Goal: Download file/media: Download file/media

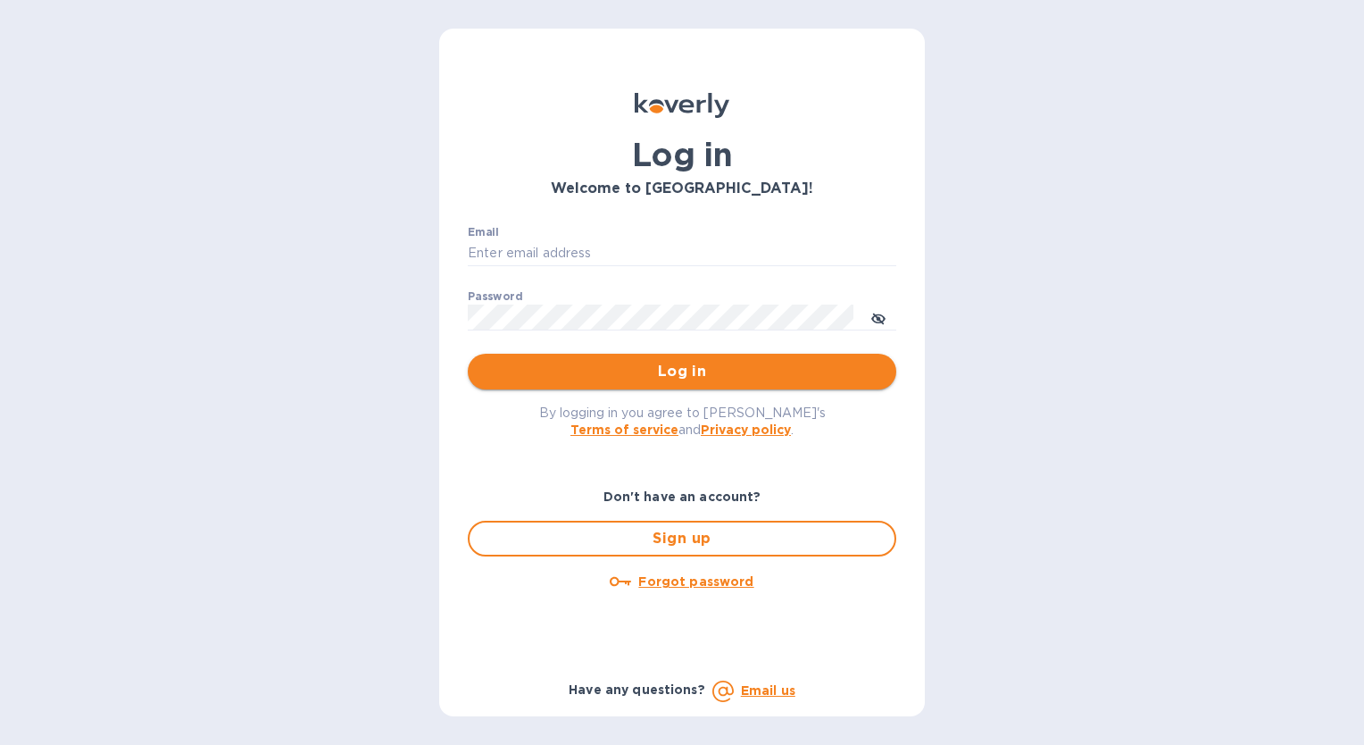
type input "chris@hsmarineprops.com"
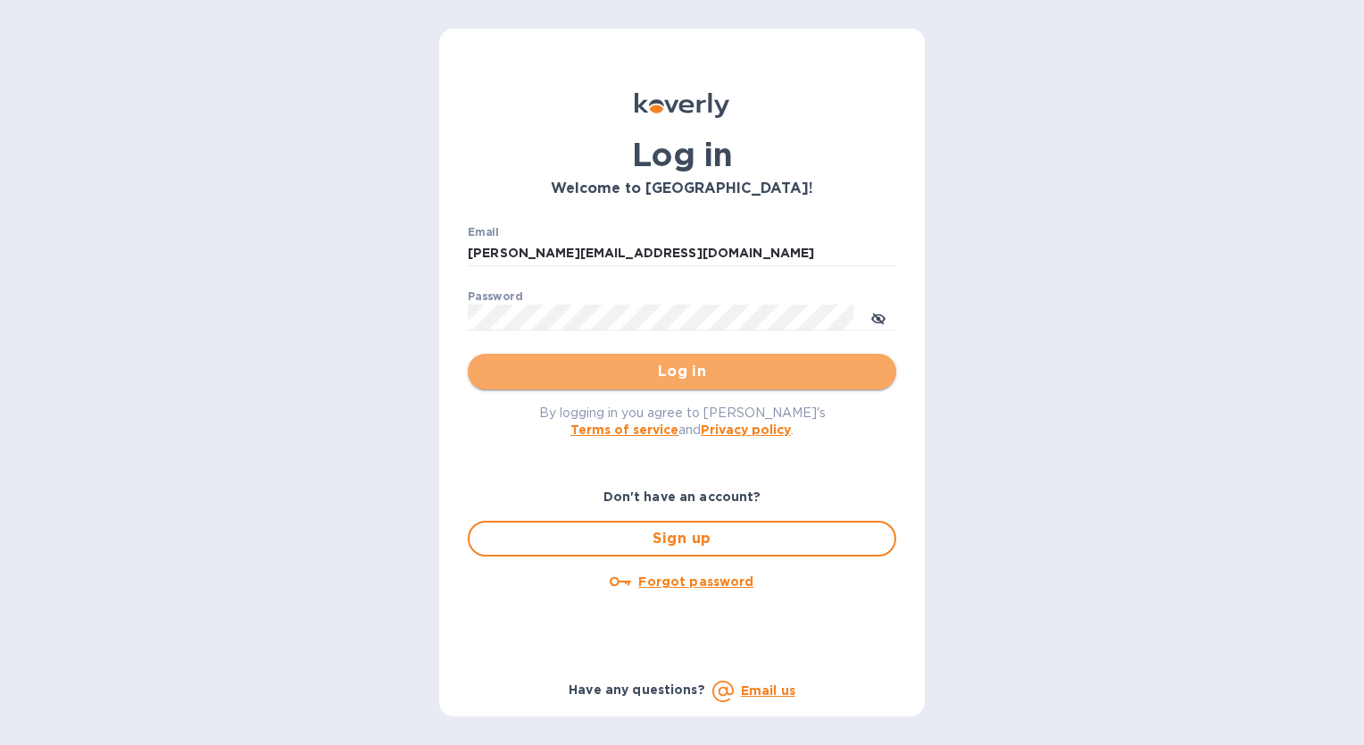
click at [666, 370] on span "Log in" at bounding box center [682, 371] width 400 height 21
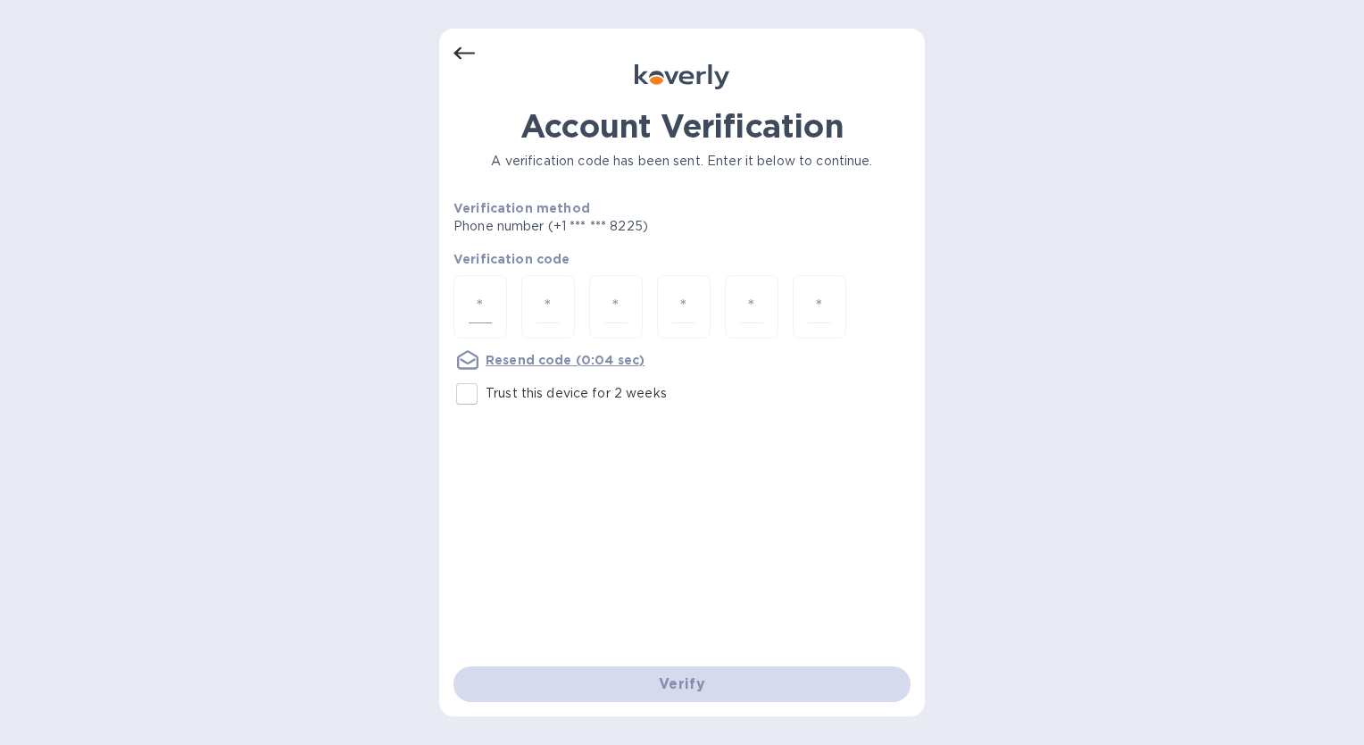
click at [479, 313] on input "number" at bounding box center [480, 306] width 23 height 33
type input "1"
type input "6"
type input "4"
type input "8"
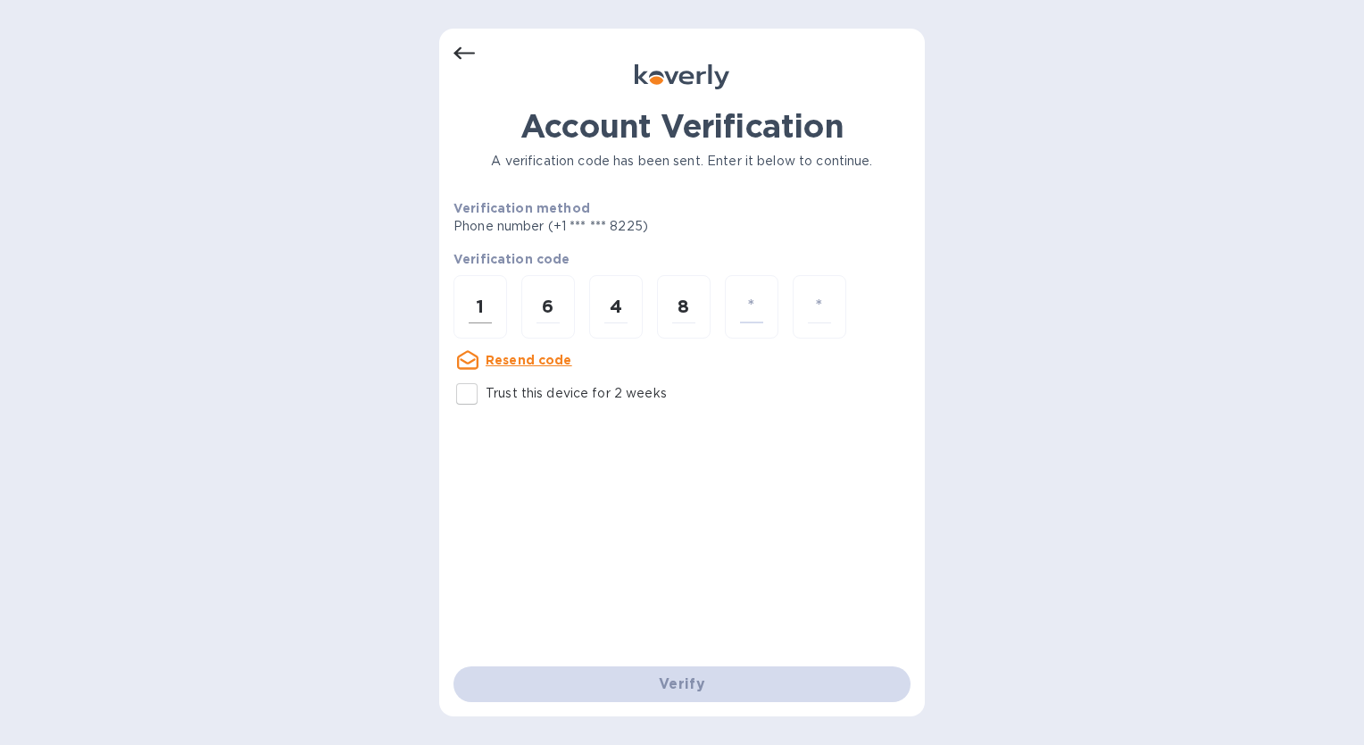
type input "2"
type input "1"
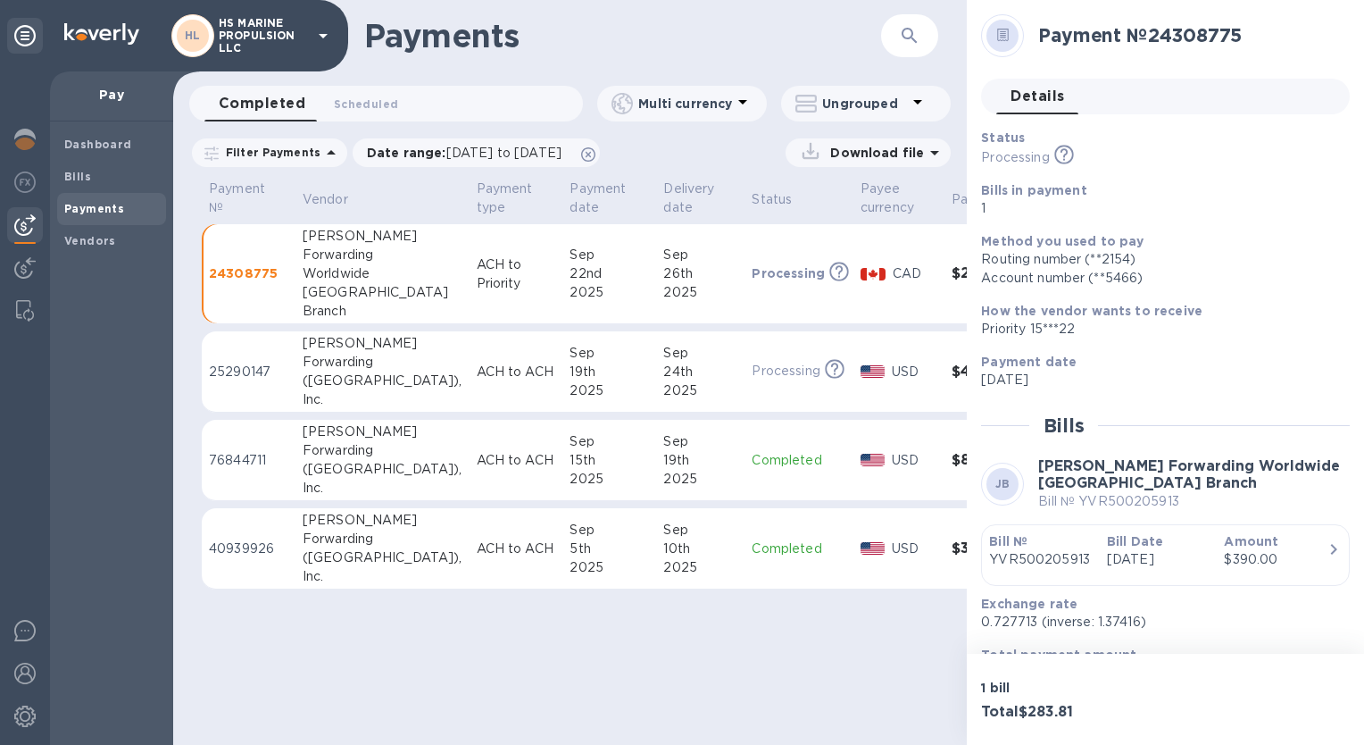
click at [477, 271] on p "ACH to Priority" at bounding box center [516, 274] width 79 height 38
click at [251, 273] on p "24308775" at bounding box center [248, 273] width 79 height 18
click at [251, 272] on p "24308775" at bounding box center [248, 273] width 79 height 18
click at [937, 154] on icon at bounding box center [934, 152] width 21 height 21
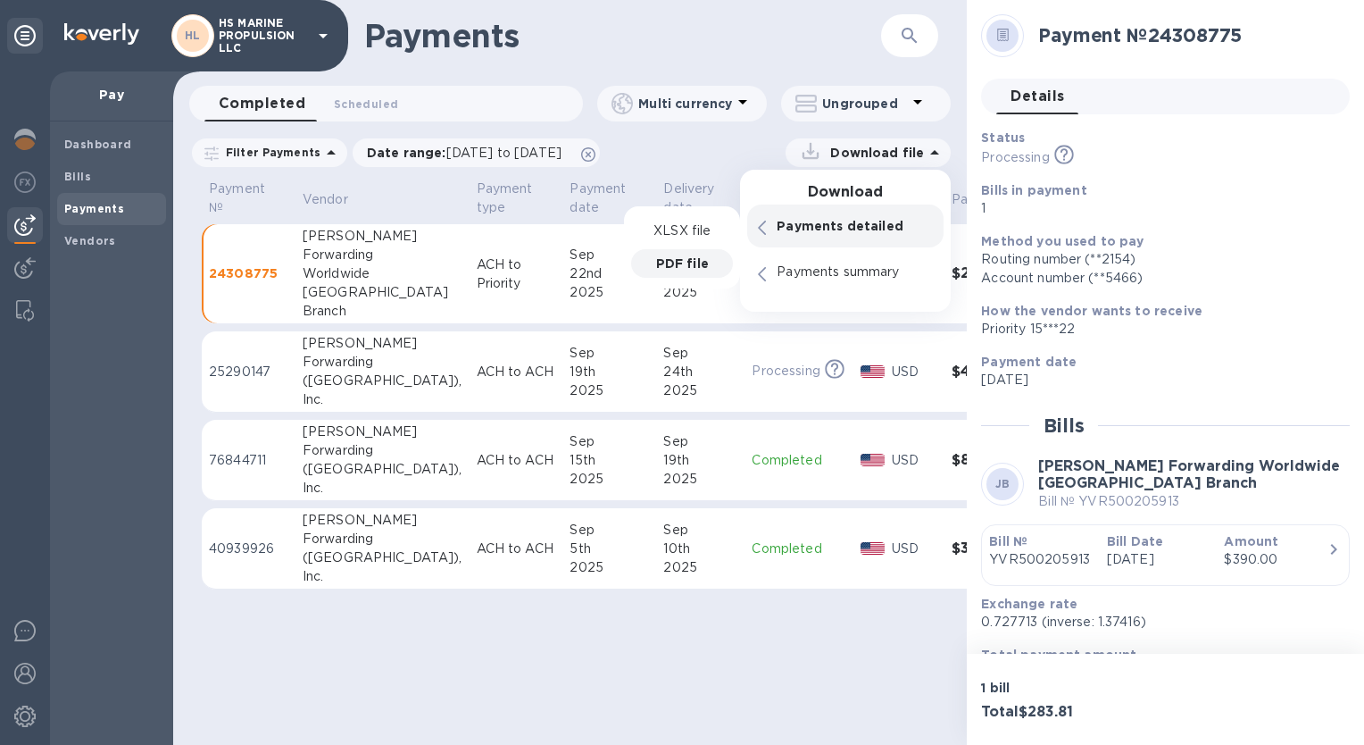
click at [702, 257] on p "PDF file" at bounding box center [682, 263] width 53 height 18
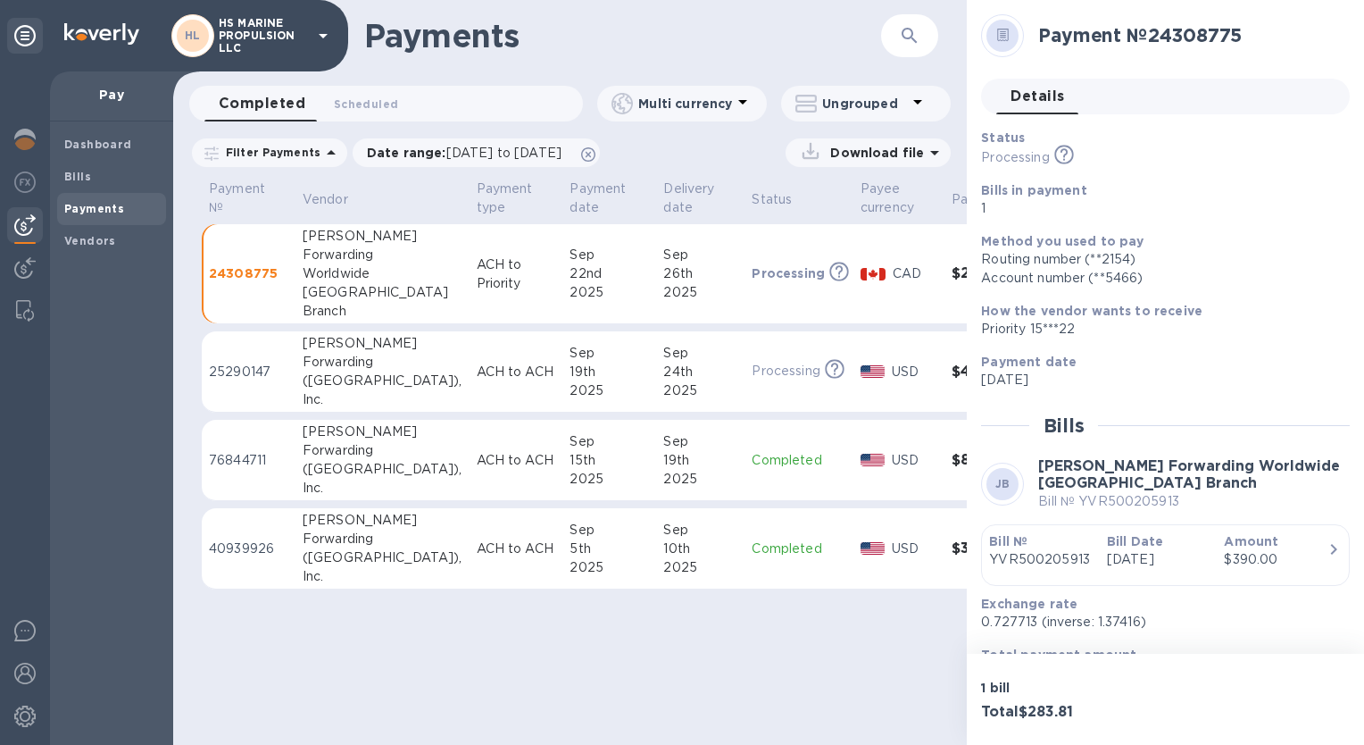
click at [893, 152] on p "Download file" at bounding box center [873, 153] width 101 height 18
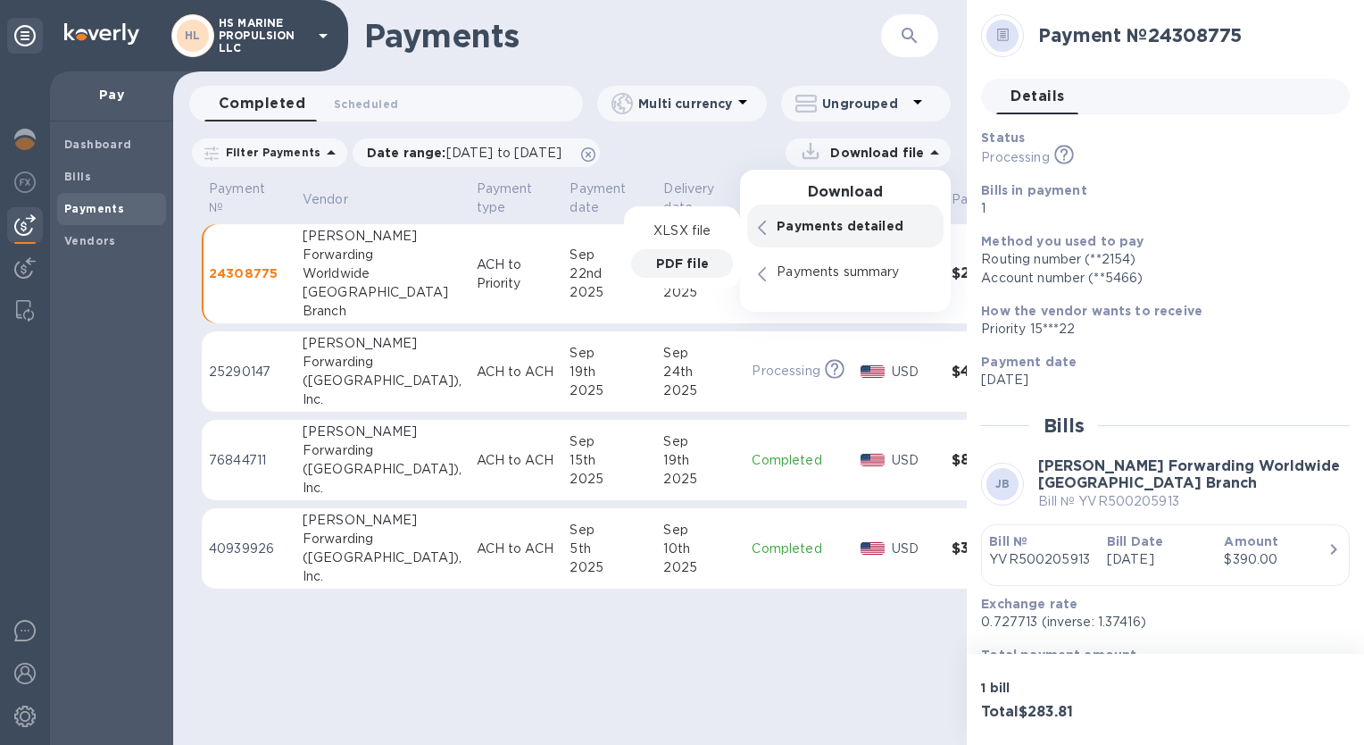
click at [690, 259] on p "PDF file" at bounding box center [682, 263] width 53 height 18
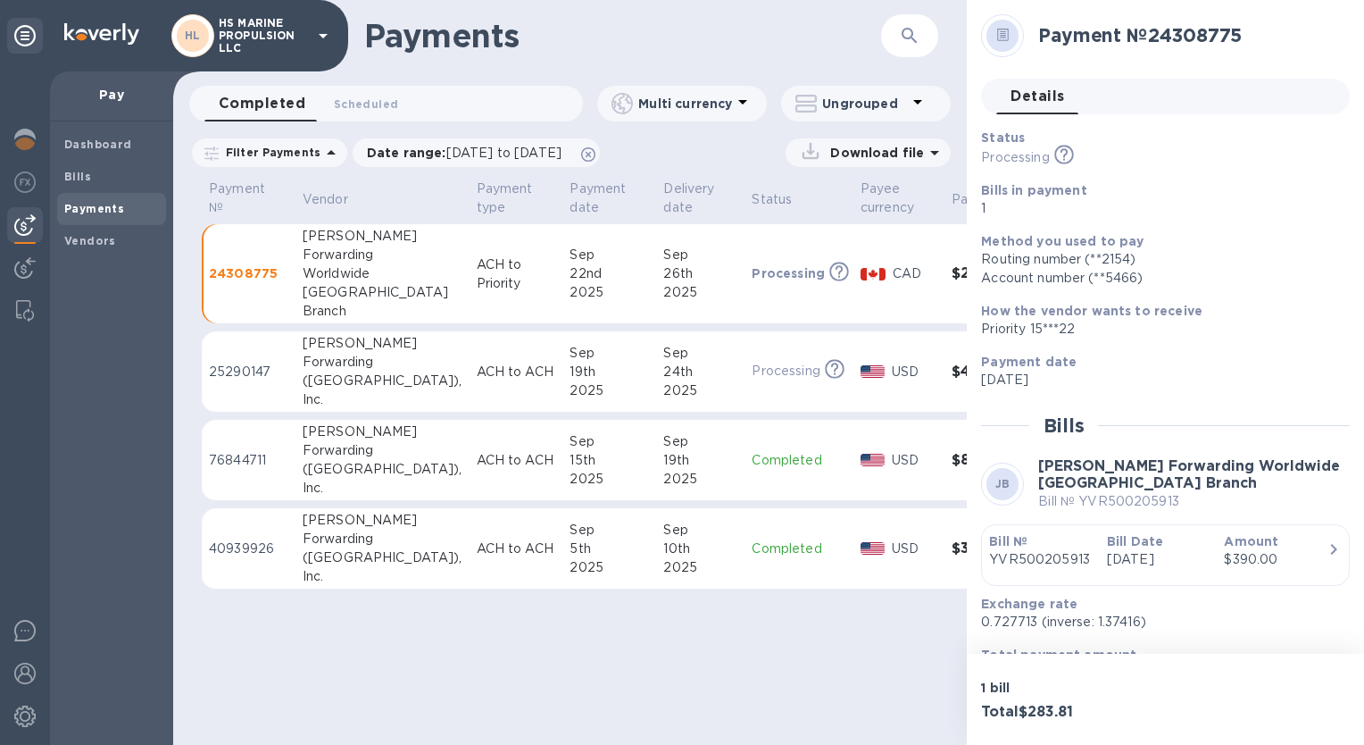
drag, startPoint x: 964, startPoint y: 110, endPoint x: 800, endPoint y: 38, distance: 179.5
click at [800, 38] on h1 "Payments" at bounding box center [622, 36] width 517 height 38
click at [882, 155] on p "Download file" at bounding box center [873, 153] width 101 height 18
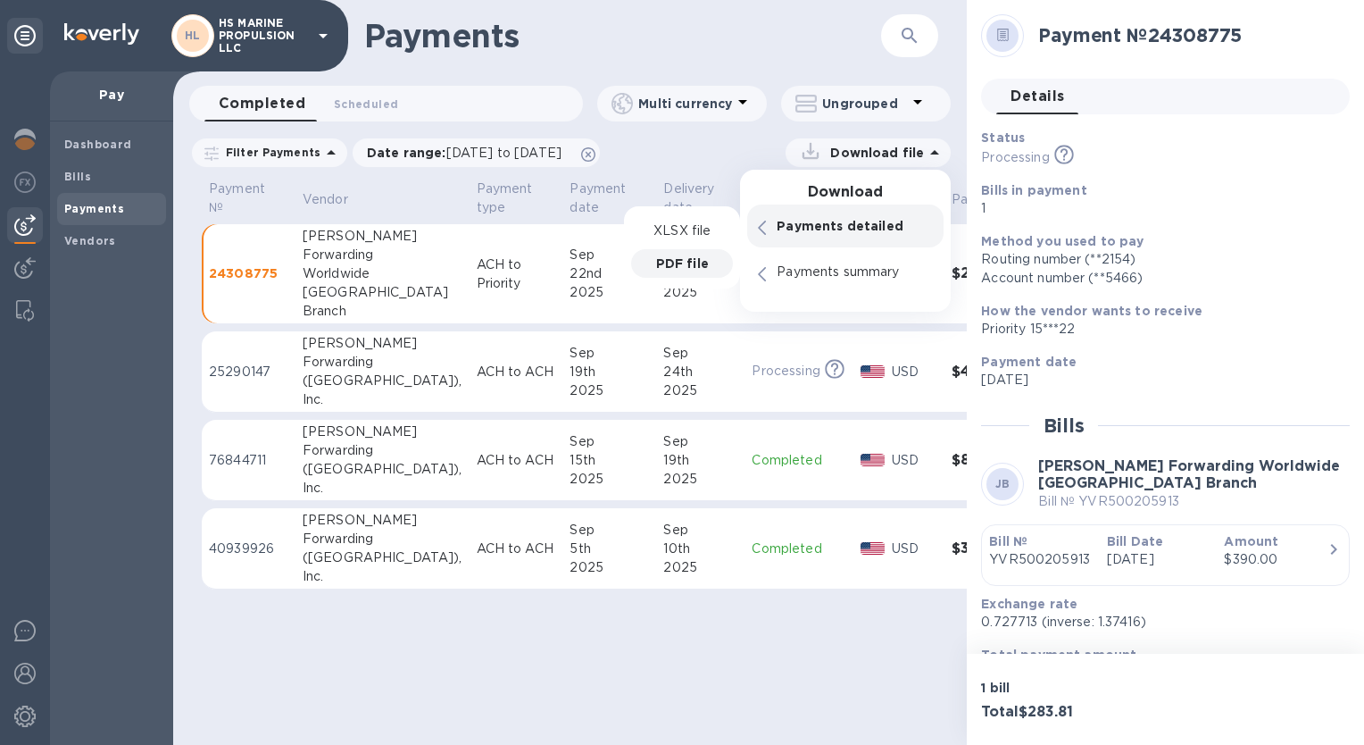
click at [675, 264] on p "PDF file" at bounding box center [682, 263] width 53 height 18
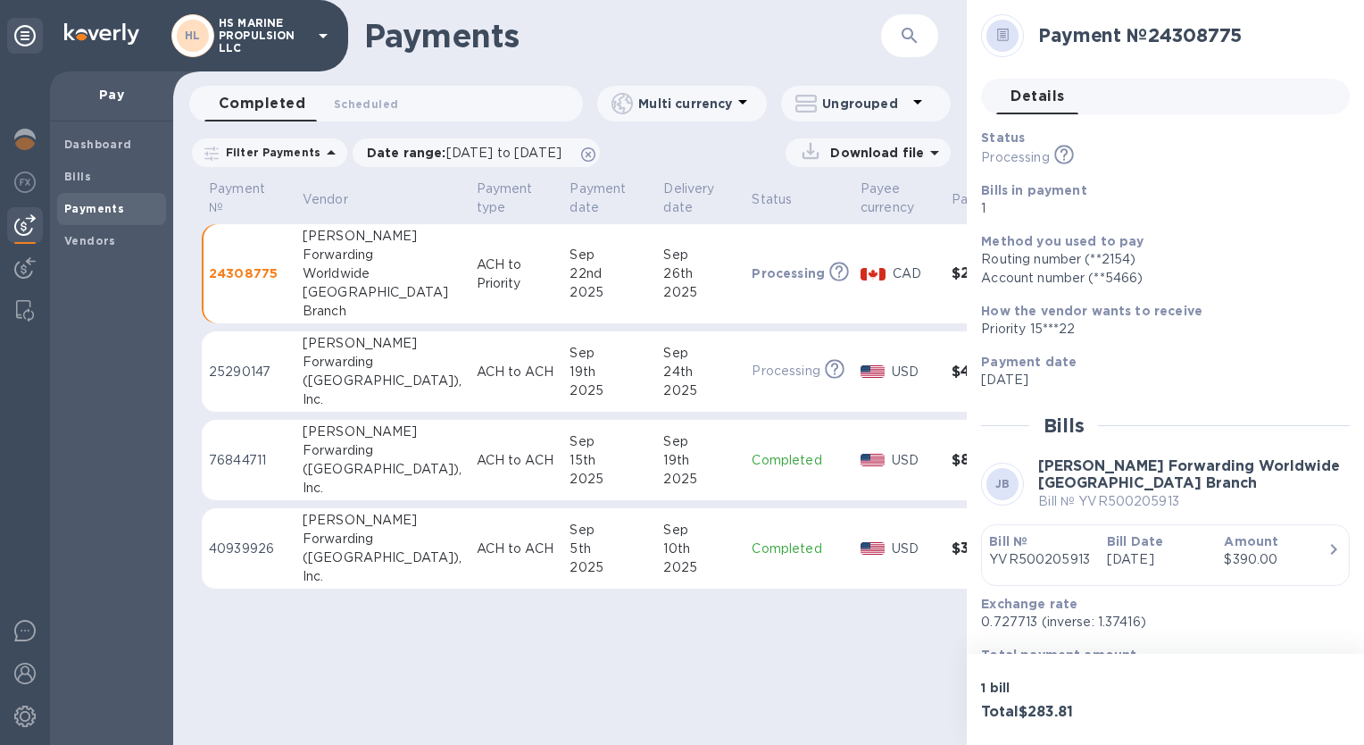
click at [857, 151] on p "Download file" at bounding box center [873, 153] width 101 height 18
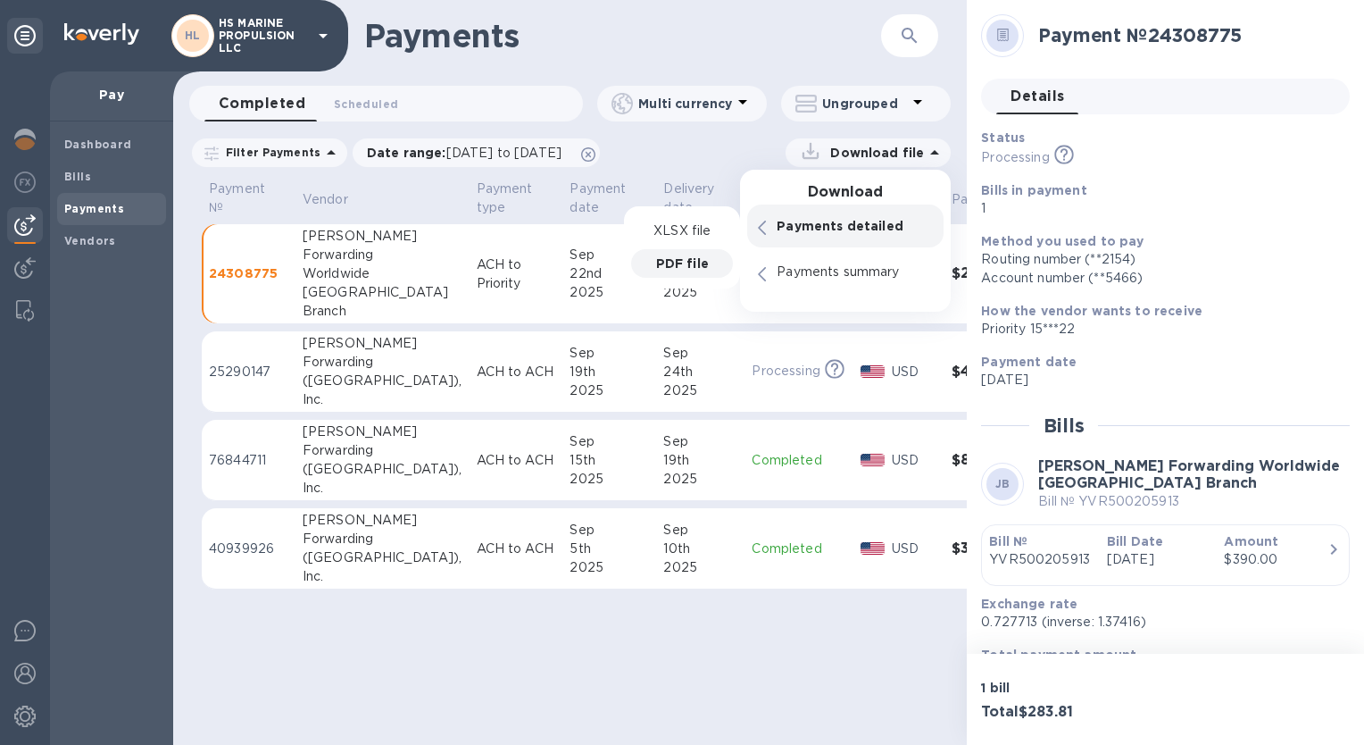
click at [679, 264] on p "PDF file" at bounding box center [682, 263] width 53 height 18
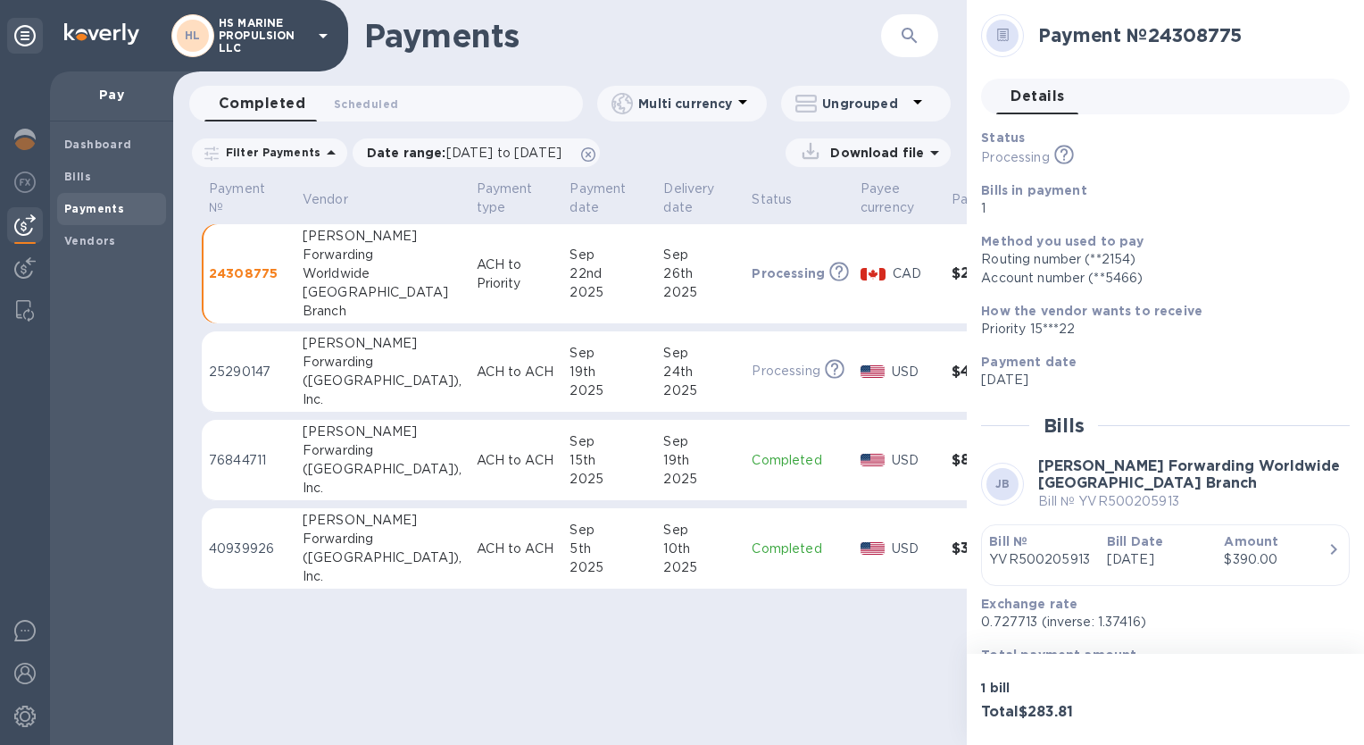
drag, startPoint x: 153, startPoint y: 0, endPoint x: 611, endPoint y: 48, distance: 460.6
click at [611, 48] on h1 "Payments" at bounding box center [622, 36] width 517 height 38
